Goal: Task Accomplishment & Management: Use online tool/utility

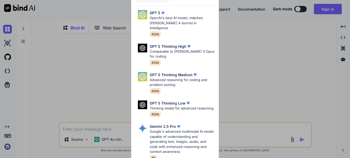
type textarea "x"
drag, startPoint x: 0, startPoint y: 0, endPoint x: 195, endPoint y: 74, distance: 208.6
click at [195, 77] on p "Advanced reasoning for coding and problem solving" at bounding box center [182, 82] width 65 height 10
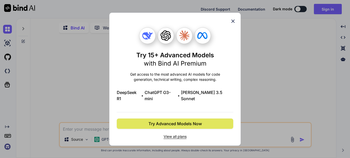
click at [198, 120] on span "Try Advanced Models Now" at bounding box center [174, 123] width 53 height 6
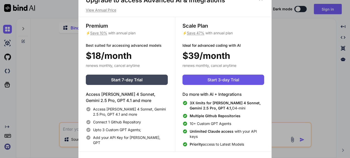
click at [237, 83] on button "Start 3-day Trial" at bounding box center [223, 79] width 82 height 10
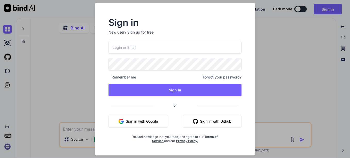
click at [160, 118] on button "Sign in with Google" at bounding box center [138, 121] width 60 height 12
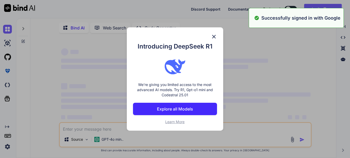
click at [143, 29] on div "Introducing DeepSeek R1 We're giving you limited access to the most advanced AI…" at bounding box center [175, 78] width 96 height 103
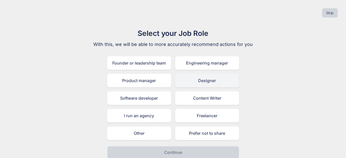
click at [195, 77] on div "Designer" at bounding box center [207, 80] width 64 height 13
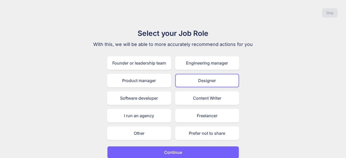
click at [199, 72] on div "Founder or leadership team Engineering manager Product manager Designer Softwar…" at bounding box center [173, 97] width 132 height 83
click at [196, 99] on div "Content Writer" at bounding box center [207, 97] width 64 height 13
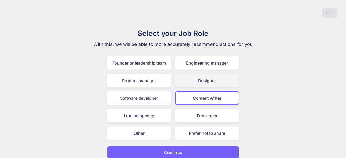
click at [200, 79] on div "Designer" at bounding box center [207, 80] width 64 height 13
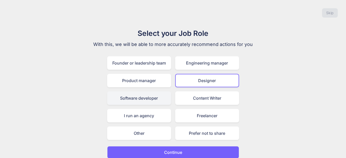
click at [146, 96] on div "Software developer" at bounding box center [139, 97] width 64 height 13
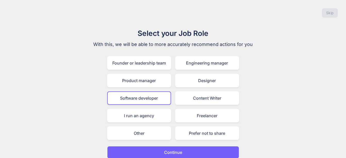
click at [167, 143] on div "Select your Job Role With this, we will be able to more accurately recommend ac…" at bounding box center [173, 93] width 173 height 130
click at [169, 147] on button "Continue" at bounding box center [173, 152] width 132 height 12
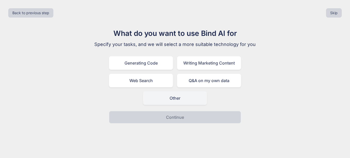
click at [180, 95] on div "Other" at bounding box center [175, 97] width 64 height 13
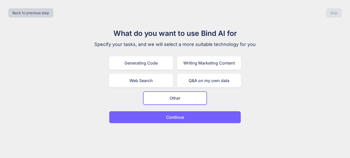
click at [179, 122] on button "Continue" at bounding box center [175, 117] width 132 height 12
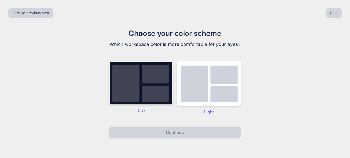
click at [157, 94] on img at bounding box center [141, 82] width 64 height 43
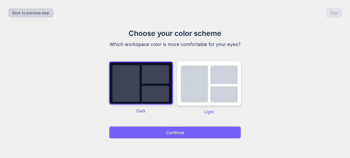
click at [163, 130] on button "Continue" at bounding box center [175, 132] width 132 height 12
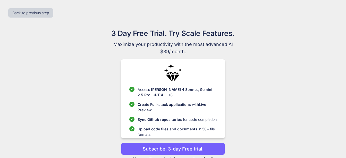
drag, startPoint x: 163, startPoint y: 130, endPoint x: 166, endPoint y: 144, distance: 13.4
click at [166, 144] on button "Subscribe. 3-day Free trial." at bounding box center [173, 148] width 104 height 12
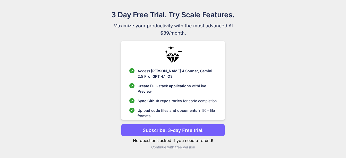
click at [134, 125] on button "Subscribe. 3-day Free trial." at bounding box center [173, 130] width 104 height 12
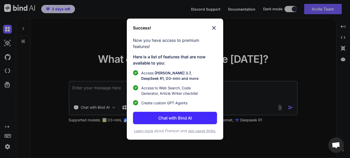
click at [175, 115] on p "Chat with Bind AI" at bounding box center [174, 118] width 33 height 6
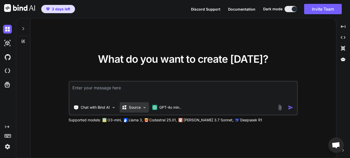
click at [127, 107] on div "Source" at bounding box center [131, 107] width 19 height 5
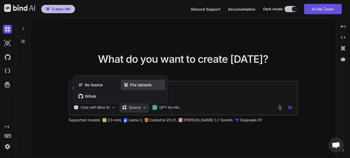
click at [136, 88] on div "File Uploads" at bounding box center [143, 85] width 44 height 10
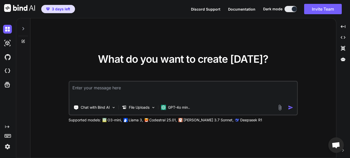
click at [279, 107] on img at bounding box center [280, 107] width 6 height 6
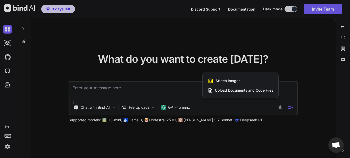
click at [232, 90] on span "Upload Documents and Code Files" at bounding box center [244, 90] width 58 height 5
type textarea "x"
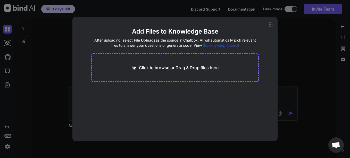
click at [174, 62] on div "Click to browse or Drag & Drop files here" at bounding box center [174, 67] width 167 height 29
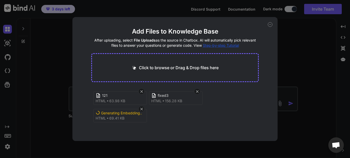
scroll to position [2, 0]
click at [271, 26] on icon at bounding box center [270, 24] width 5 height 5
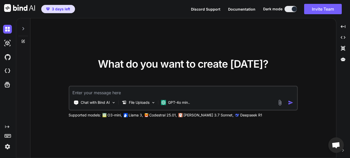
click at [197, 89] on textarea at bounding box center [183, 90] width 228 height 9
click at [136, 101] on p "File Uploads" at bounding box center [139, 102] width 21 height 5
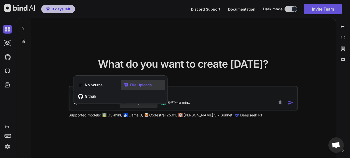
click at [147, 88] on div "File Uploads" at bounding box center [143, 85] width 44 height 10
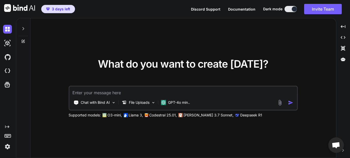
click at [148, 94] on textarea at bounding box center [183, 90] width 228 height 9
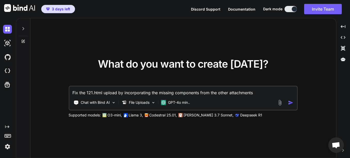
type textarea "Fix the 121.html upload by incorporating the missing components from the other …"
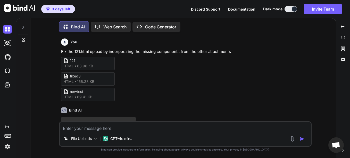
scroll to position [18, 0]
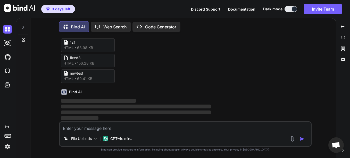
click at [162, 27] on p "Code Generator" at bounding box center [160, 27] width 31 height 6
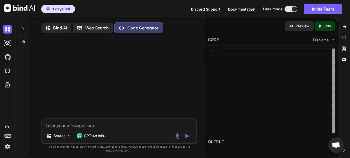
click at [118, 127] on textarea at bounding box center [119, 123] width 154 height 9
click at [181, 139] on div at bounding box center [183, 136] width 17 height 6
click at [177, 143] on div "Source GPT-4o min.." at bounding box center [119, 136] width 154 height 12
click at [60, 23] on div "Bind AI" at bounding box center [56, 28] width 30 height 11
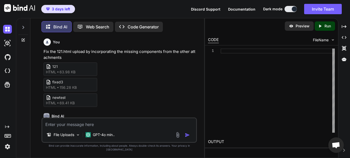
scroll to position [53, 0]
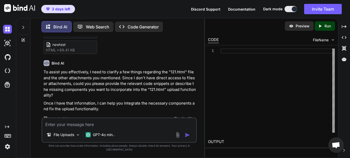
click at [131, 123] on textarea at bounding box center [119, 122] width 154 height 9
click at [51, 118] on p "Open in Editor" at bounding box center [60, 118] width 24 height 5
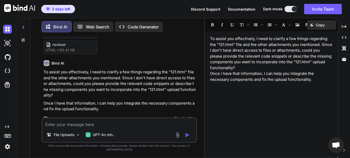
click at [272, 109] on div "To assist you effectively, I need to clarify a few things regarding the "121.ht…" at bounding box center [271, 95] width 133 height 123
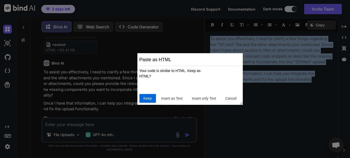
click at [148, 99] on span "Keep" at bounding box center [147, 98] width 13 height 5
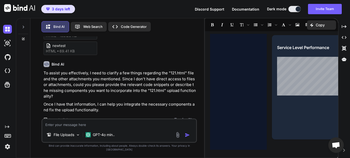
scroll to position [194, 0]
click at [133, 127] on textarea at bounding box center [119, 123] width 154 height 8
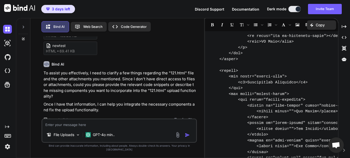
paste textarea "<!DOCTYPE html> <html lang="en"> <head> <meta charset="UTF-8"> <meta name="view…"
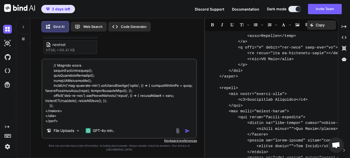
scroll to position [212, 0]
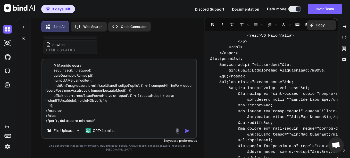
click at [139, 122] on textarea at bounding box center [119, 91] width 154 height 64
click at [140, 123] on textarea at bounding box center [119, 91] width 154 height 64
paste textarea "<!DOCTYPE html> <html lang="en"> <head> <meta charset="UTF-8"> <meta name="view…"
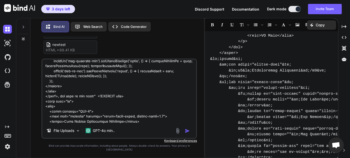
scroll to position [19917, 0]
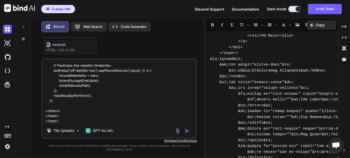
click at [140, 123] on textarea at bounding box center [119, 91] width 154 height 64
click at [137, 123] on textarea at bounding box center [119, 91] width 154 height 64
paste textarea "<!DOCTYPE html> <html lang="en" class="light"> <head> <meta charset="UTF-8"> <m…"
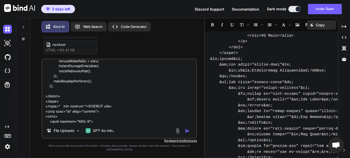
scroll to position [36458, 0]
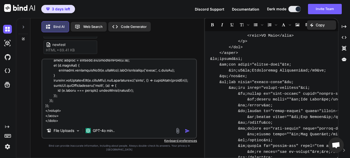
type textarea "<!DOCTYPE html> <html lang="en"> <head> <meta charset="UTF-8"> <meta name="view…"
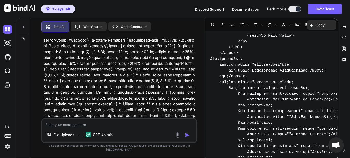
scroll to position [11527, 0]
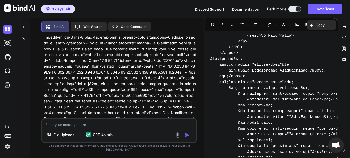
drag, startPoint x: 121, startPoint y: 96, endPoint x: 85, endPoint y: 95, distance: 35.8
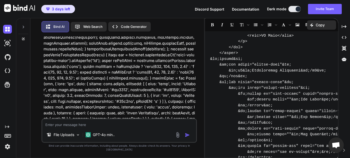
scroll to position [19267, 0]
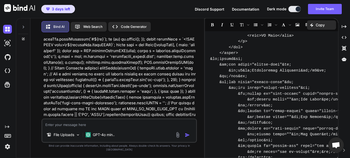
scroll to position [20468, 0]
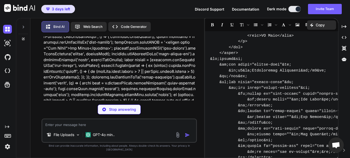
click at [72, 131] on div "File Uploads GPT-4o min.." at bounding box center [118, 130] width 155 height 24
click at [73, 127] on textarea at bounding box center [119, 123] width 154 height 8
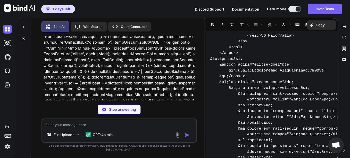
drag, startPoint x: 91, startPoint y: 80, endPoint x: 105, endPoint y: 82, distance: 13.6
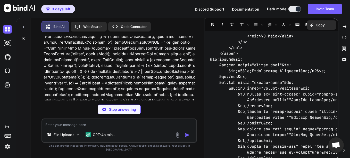
click at [339, 57] on div "Bind AI Web Search Created with Pixso. Code Generator You Fix the 121.html uplo…" at bounding box center [183, 88] width 334 height 140
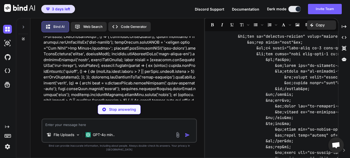
scroll to position [0, 0]
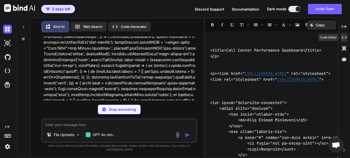
click at [344, 40] on div "Created with Pixso." at bounding box center [343, 37] width 7 height 9
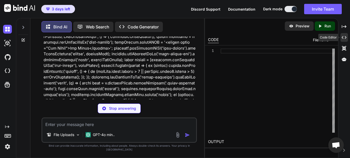
click at [344, 40] on div "Created with Pixso." at bounding box center [343, 37] width 7 height 9
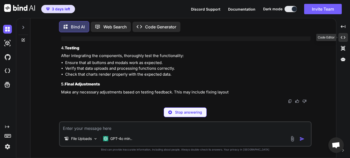
click at [344, 40] on div "Created with Pixso." at bounding box center [343, 37] width 10 height 9
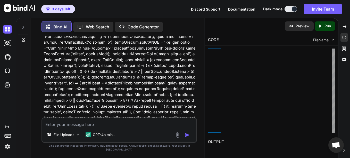
click at [214, 39] on div "CODE" at bounding box center [213, 40] width 11 height 6
click at [215, 140] on h2 "OUTPUT" at bounding box center [271, 142] width 133 height 12
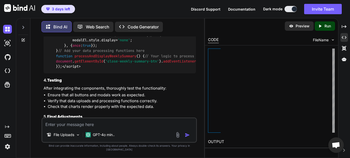
scroll to position [21013, 0]
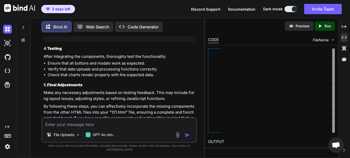
click at [128, 124] on textarea at bounding box center [119, 122] width 154 height 9
type textarea "incorporate all of this for me and output the full code"
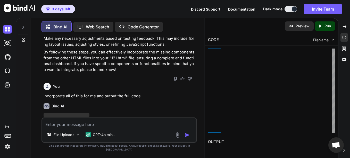
scroll to position [21067, 0]
click at [154, 27] on p "Code Generator" at bounding box center [143, 27] width 31 height 6
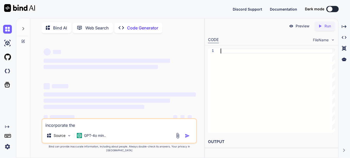
click at [242, 58] on div at bounding box center [278, 90] width 114 height 84
drag, startPoint x: 242, startPoint y: 58, endPoint x: 240, endPoint y: 59, distance: 2.7
click at [242, 58] on div at bounding box center [278, 90] width 114 height 84
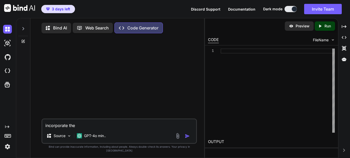
click at [177, 139] on img at bounding box center [178, 136] width 6 height 6
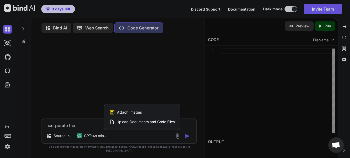
click at [156, 124] on span "Upload Documents and Code Files" at bounding box center [145, 121] width 58 height 5
type textarea "x"
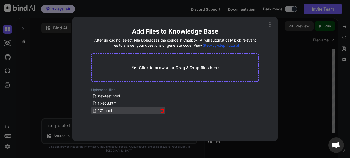
click at [108, 109] on span "121.html" at bounding box center [105, 110] width 15 height 6
click at [111, 108] on span "121.html" at bounding box center [105, 110] width 15 height 6
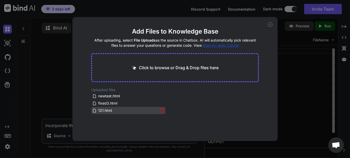
click at [111, 108] on span "121.html" at bounding box center [105, 110] width 15 height 6
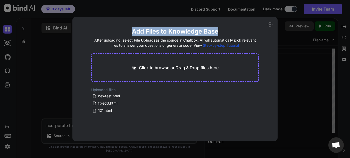
drag, startPoint x: 269, startPoint y: 24, endPoint x: 263, endPoint y: 31, distance: 9.1
click at [263, 31] on div "Add Files to Knowledge Base After uploading, select File Uploads as the source …" at bounding box center [174, 79] width 205 height 124
drag, startPoint x: 263, startPoint y: 31, endPoint x: 237, endPoint y: 30, distance: 26.3
click at [237, 30] on h2 "Add Files to Knowledge Base" at bounding box center [174, 31] width 167 height 8
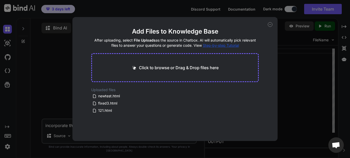
click at [271, 26] on icon at bounding box center [270, 24] width 5 height 5
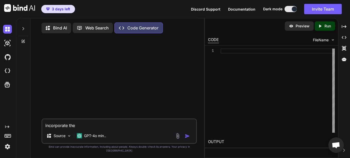
click at [120, 128] on textarea "incorporate the" at bounding box center [119, 123] width 154 height 9
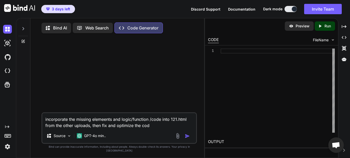
type textarea "incorporate the missing elemeents and logic/function /code into 121.html from t…"
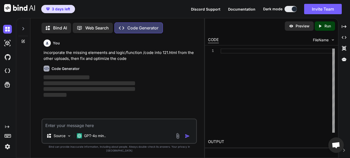
scroll to position [2, 0]
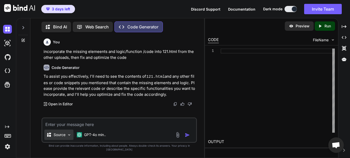
click at [65, 136] on p "Source" at bounding box center [60, 134] width 12 height 5
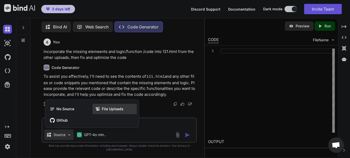
click at [104, 114] on div "File Uploads" at bounding box center [115, 109] width 44 height 10
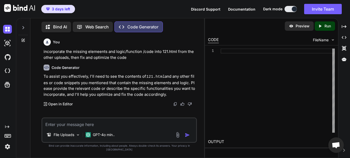
click at [176, 138] on img at bounding box center [178, 135] width 6 height 6
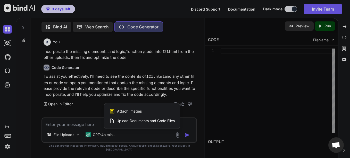
click at [146, 123] on span "Upload Documents and Code Files" at bounding box center [145, 120] width 58 height 5
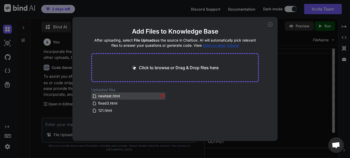
click at [108, 98] on span "newtest.html" at bounding box center [109, 96] width 23 height 6
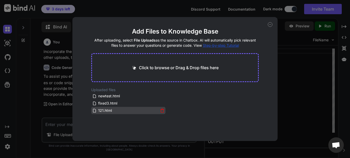
click at [108, 108] on span "121.html" at bounding box center [105, 110] width 15 height 6
drag, startPoint x: 108, startPoint y: 108, endPoint x: 166, endPoint y: 68, distance: 70.8
click at [166, 68] on main "Add Files to Knowledge Base After uploading, select File Uploads as the source …" at bounding box center [174, 83] width 167 height 113
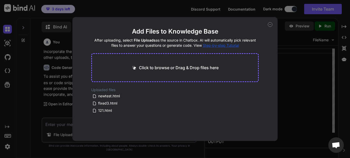
drag, startPoint x: 105, startPoint y: 110, endPoint x: 161, endPoint y: 65, distance: 71.6
click at [161, 65] on main "Add Files to Knowledge Base After uploading, select File Uploads as the source …" at bounding box center [174, 83] width 167 height 113
click at [270, 24] on icon at bounding box center [270, 24] width 2 height 0
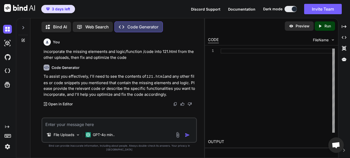
click at [190, 136] on button "button" at bounding box center [188, 134] width 7 height 5
click at [189, 137] on img "button" at bounding box center [187, 134] width 5 height 5
click at [182, 127] on textarea at bounding box center [119, 122] width 154 height 9
type textarea "theya re in the uploads"
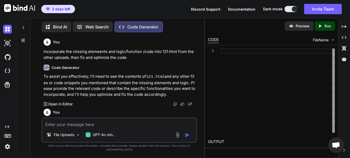
scroll to position [39, 0]
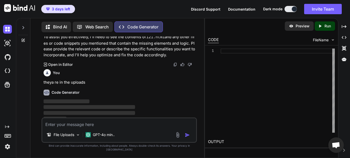
click at [170, 127] on textarea at bounding box center [119, 122] width 154 height 9
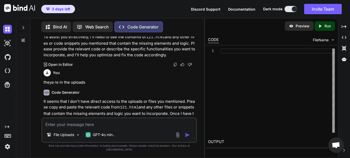
click at [170, 127] on textarea at bounding box center [119, 122] width 154 height 9
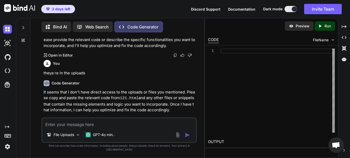
click at [157, 127] on textarea at bounding box center [119, 122] width 154 height 9
paste textarea "<!DOCTYPE html> <html lang="en"> <head> <meta charset="UTF-8"> <meta name="view…"
type textarea "<!DOCTYPE html> <html lang="en"> <head> <meta charset="UTF-8"> <meta name="view…"
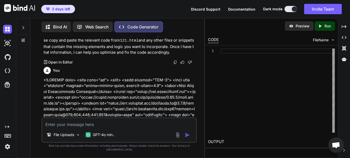
scroll to position [133, 0]
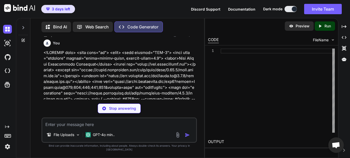
click at [133, 127] on textarea at bounding box center [119, 122] width 154 height 9
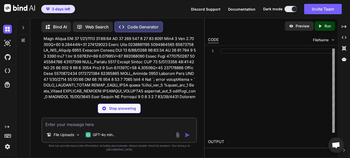
scroll to position [2337, 0]
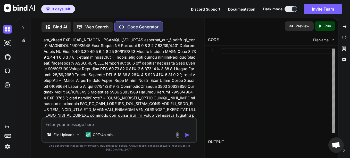
click at [33, 156] on div "Bind AI Web Search Created with Pixso. Code Generator You incorporate the missi…" at bounding box center [117, 88] width 174 height 138
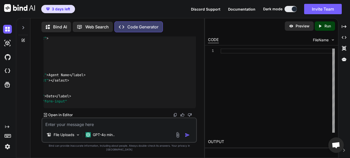
scroll to position [0, 0]
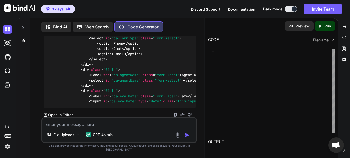
click at [104, 101] on span "id" at bounding box center [105, 101] width 4 height 5
drag, startPoint x: 104, startPoint y: 101, endPoint x: 89, endPoint y: 92, distance: 17.2
click at [89, 92] on span "div" at bounding box center [86, 90] width 6 height 5
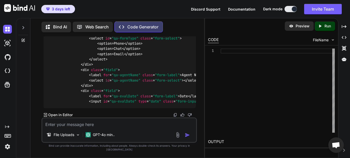
drag, startPoint x: 252, startPoint y: 91, endPoint x: 303, endPoint y: 28, distance: 81.7
click at [303, 48] on div at bounding box center [278, 90] width 114 height 84
click at [303, 28] on p "Preview" at bounding box center [303, 25] width 14 height 5
drag, startPoint x: 303, startPoint y: 28, endPoint x: 323, endPoint y: 27, distance: 19.9
click at [323, 27] on div "Preview Created with Pixso. Run" at bounding box center [310, 25] width 50 height 9
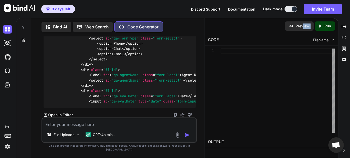
click at [323, 27] on icon "Created with Pixso." at bounding box center [321, 26] width 7 height 5
click at [291, 13] on div "Discord Support Documentation Dark mode Invite Team Created with Pixso." at bounding box center [268, 9] width 155 height 10
click at [291, 12] on div "Discord Support Documentation Dark mode Invite Team Created with Pixso." at bounding box center [268, 9] width 155 height 10
click at [291, 11] on button at bounding box center [290, 9] width 12 height 6
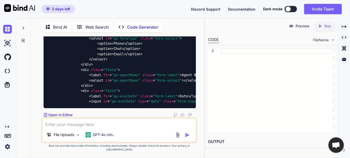
scroll to position [2, 0]
click at [291, 11] on button at bounding box center [290, 9] width 12 height 6
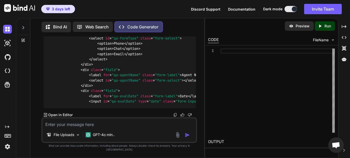
scroll to position [2, 0]
click at [66, 117] on p "Open in Editor" at bounding box center [60, 114] width 24 height 5
click at [65, 117] on p "Open in Editor" at bounding box center [60, 114] width 24 height 5
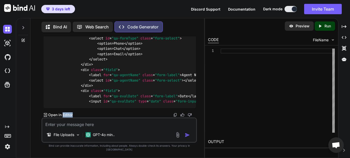
click at [65, 117] on p "Open in Editor" at bounding box center [60, 114] width 24 height 5
